Goal: Information Seeking & Learning: Understand process/instructions

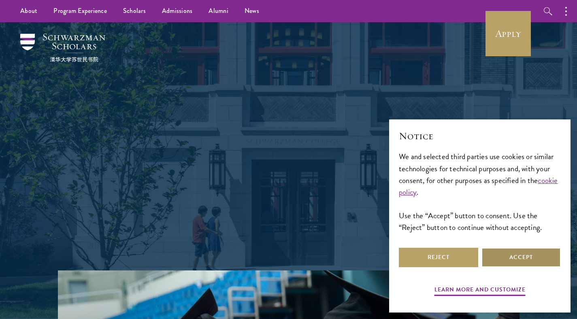
click at [516, 258] on button "Accept" at bounding box center [520, 257] width 79 height 19
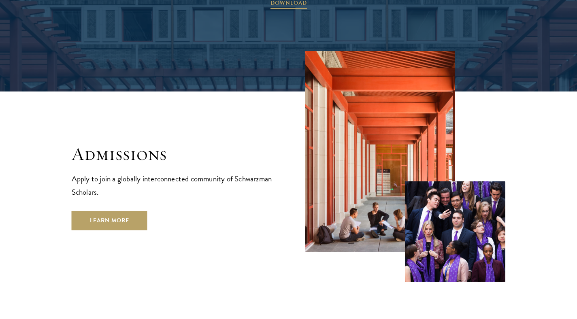
scroll to position [1279, 0]
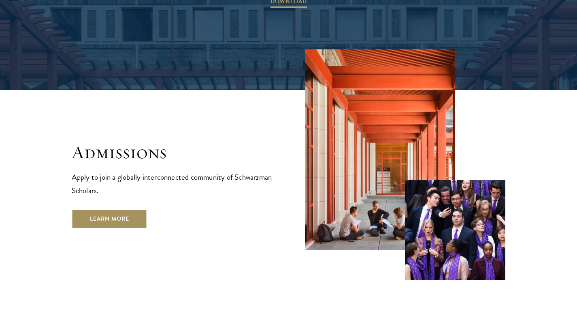
click at [95, 209] on link "Learn More" at bounding box center [110, 218] width 76 height 19
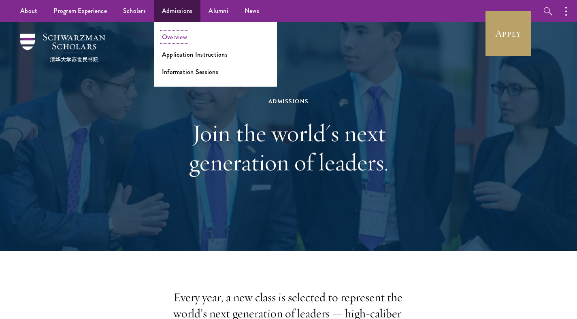
click at [173, 37] on link "Overview" at bounding box center [174, 36] width 25 height 9
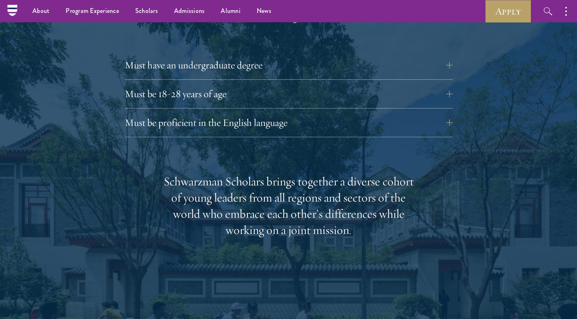
scroll to position [1122, 0]
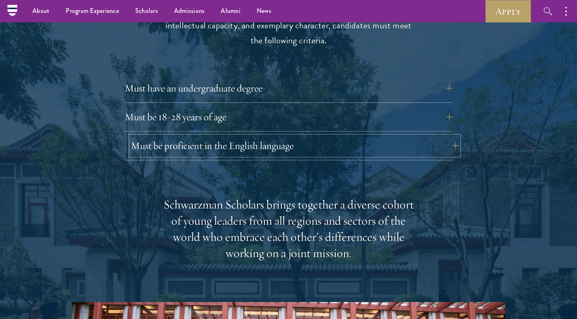
click at [446, 136] on button "Must be proficient in the English language" at bounding box center [295, 145] width 328 height 19
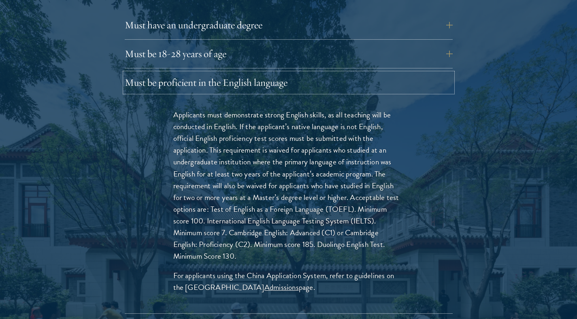
scroll to position [1187, 0]
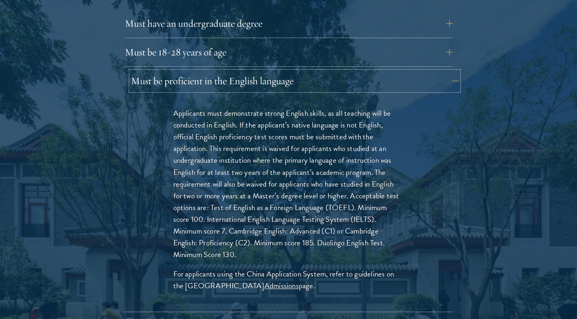
click at [450, 71] on button "Must be proficient in the English language" at bounding box center [295, 80] width 328 height 19
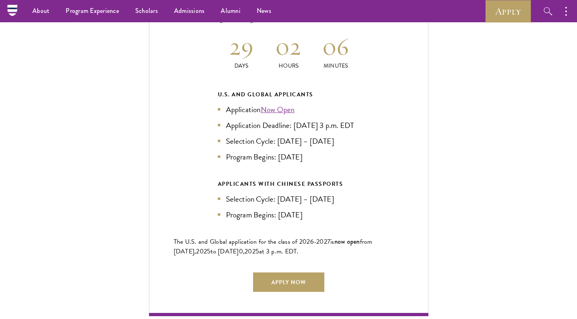
scroll to position [1778, 0]
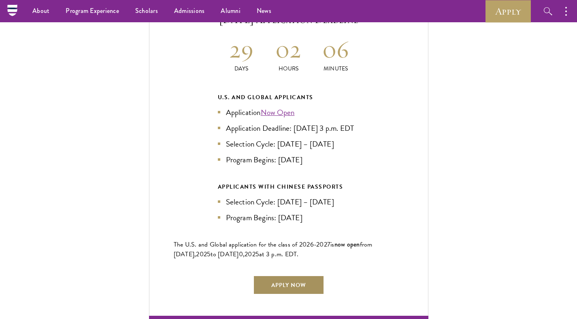
click at [280, 276] on link "Apply Now" at bounding box center [288, 284] width 71 height 19
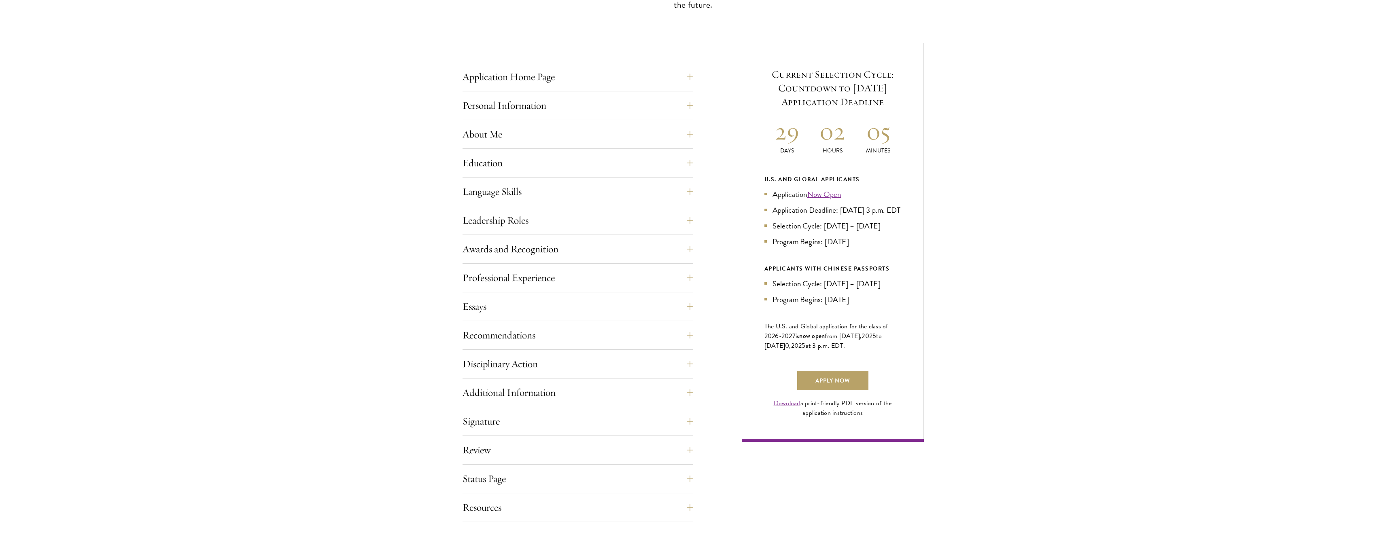
scroll to position [300, 0]
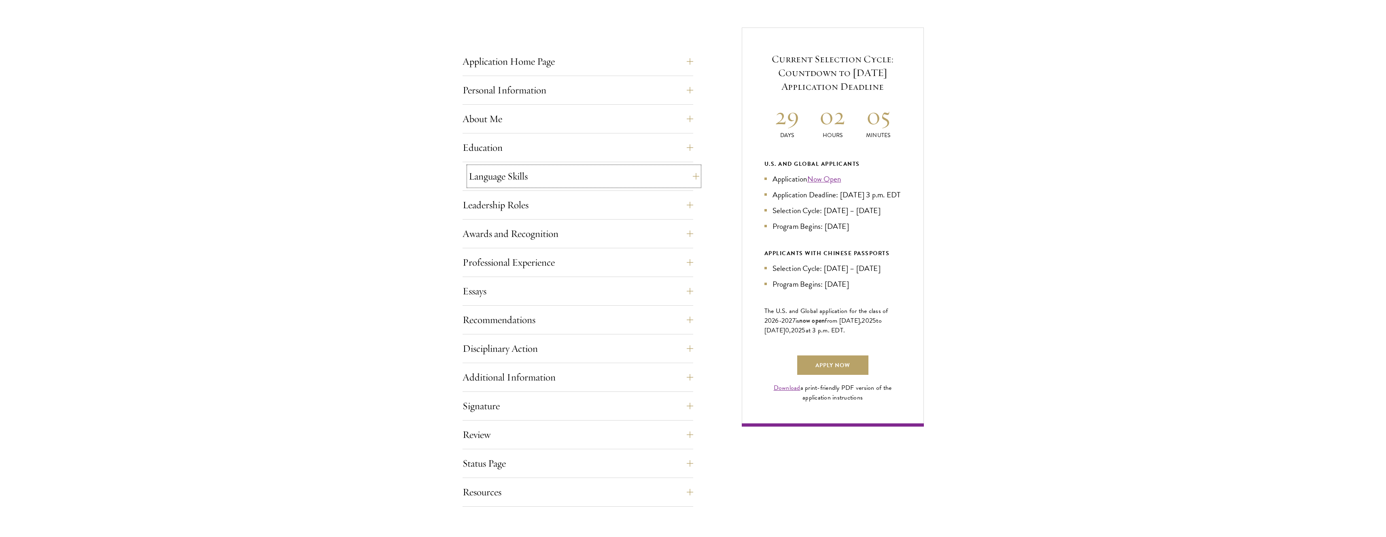
click at [576, 176] on button "Language Skills" at bounding box center [584, 176] width 231 height 19
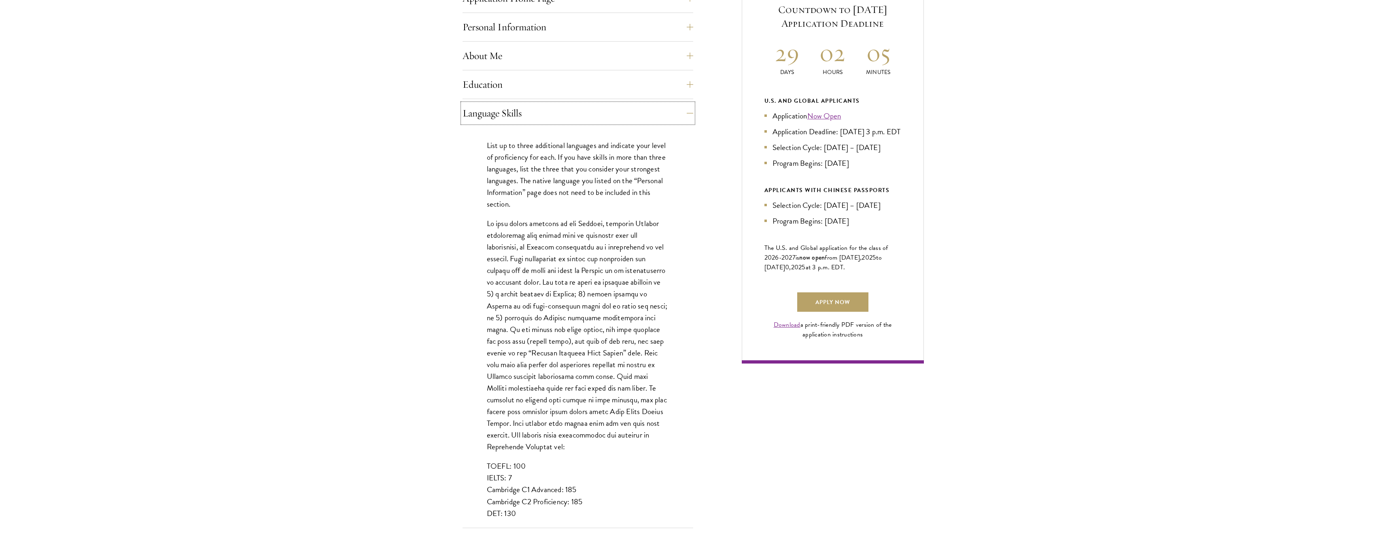
scroll to position [401, 0]
